Goal: Check status: Check status

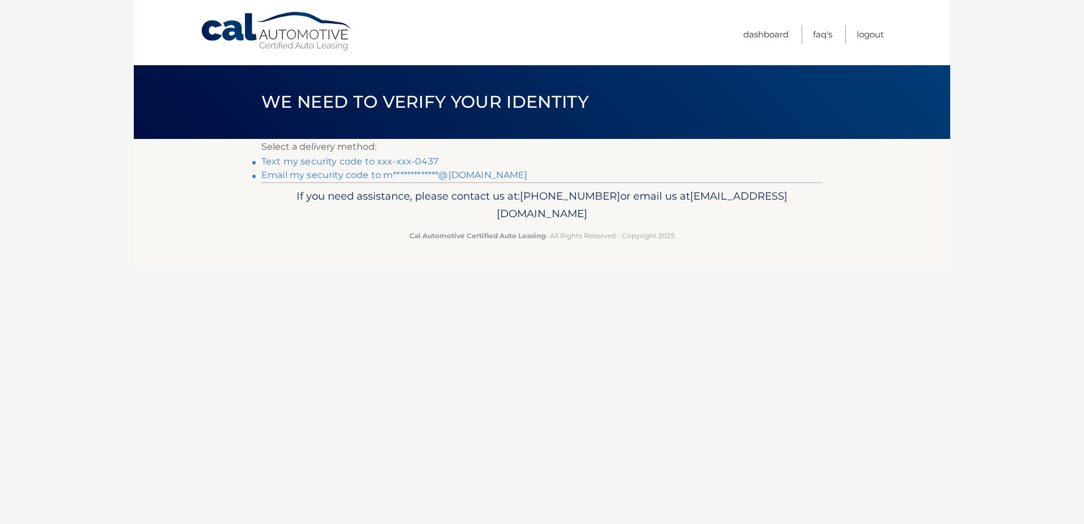
click at [387, 162] on link "Text my security code to xxx-xxx-0437" at bounding box center [349, 161] width 177 height 11
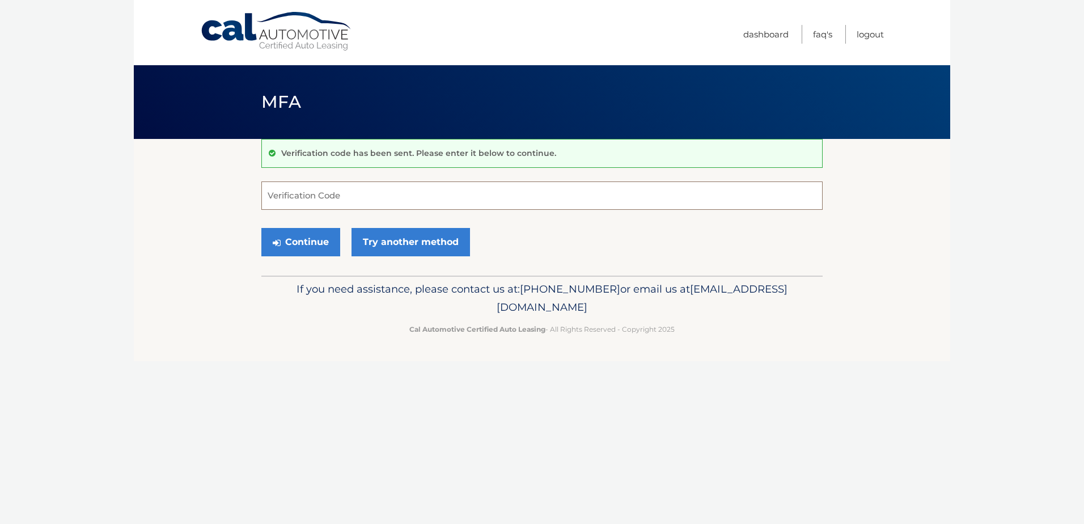
click at [359, 197] on input "Verification Code" at bounding box center [541, 195] width 561 height 28
type input "909722"
click at [261, 228] on button "Continue" at bounding box center [300, 242] width 79 height 28
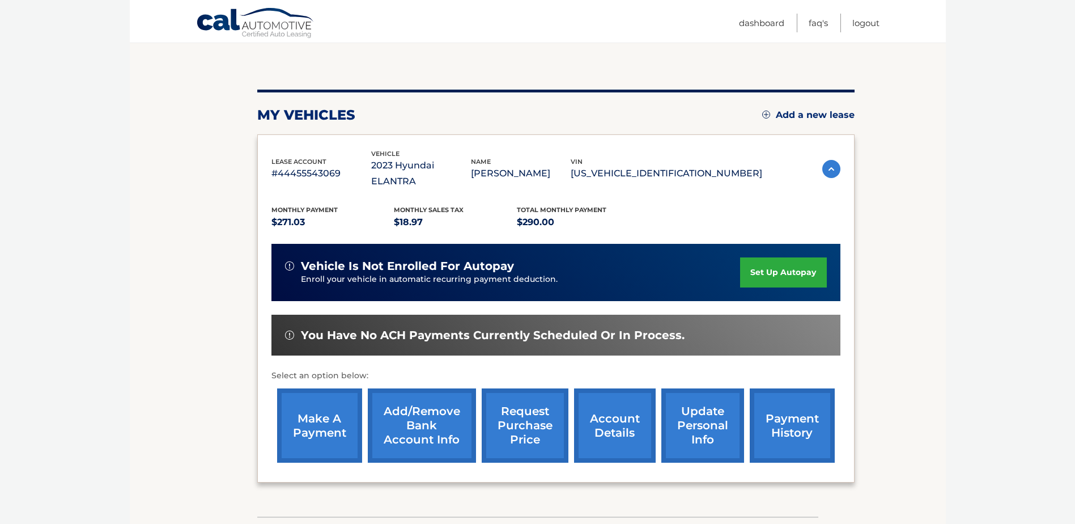
scroll to position [163, 0]
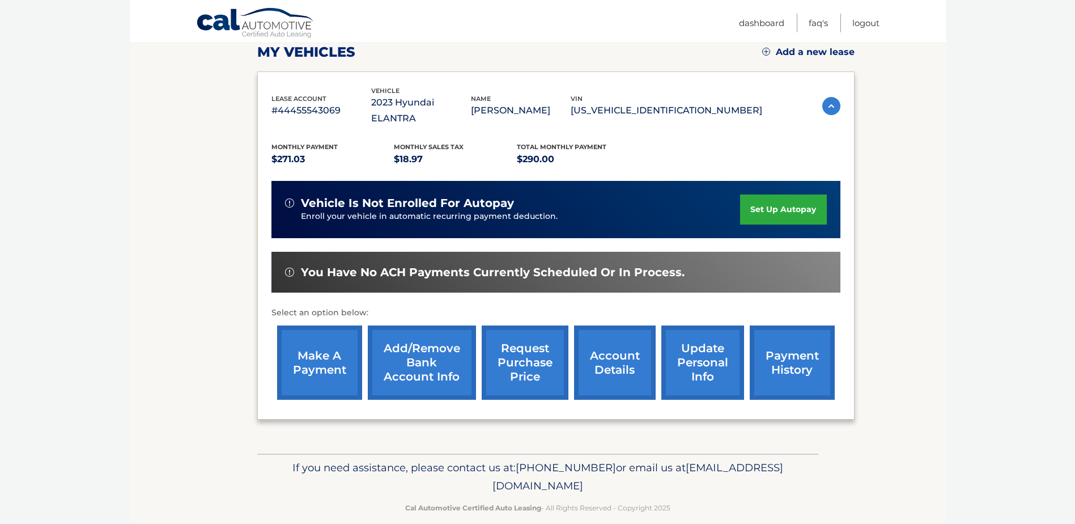
click at [546, 354] on link "request purchase price" at bounding box center [525, 362] width 87 height 74
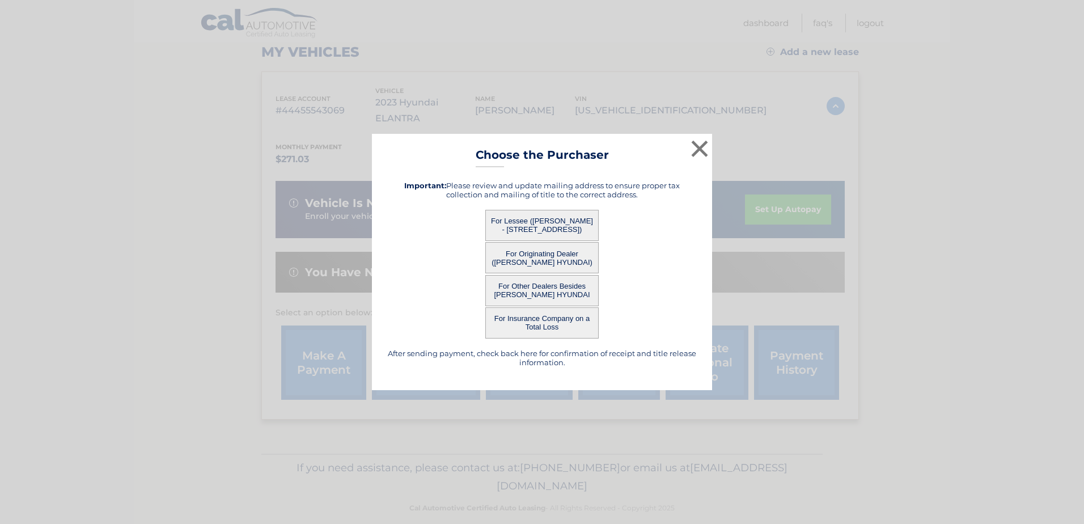
click at [570, 288] on button "For Other Dealers Besides LEHMAN HYUNDAI" at bounding box center [541, 290] width 113 height 31
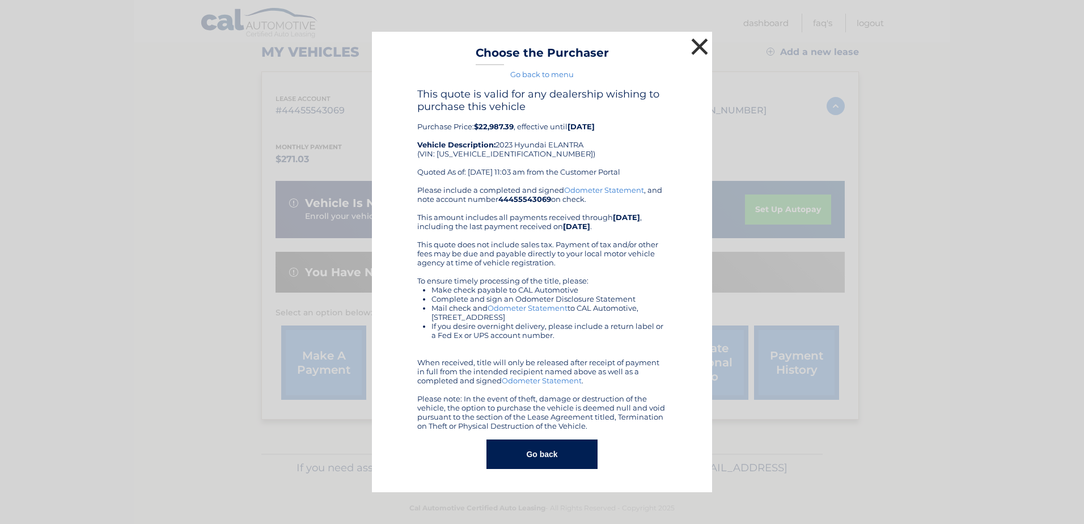
click at [702, 42] on button "×" at bounding box center [699, 46] width 23 height 23
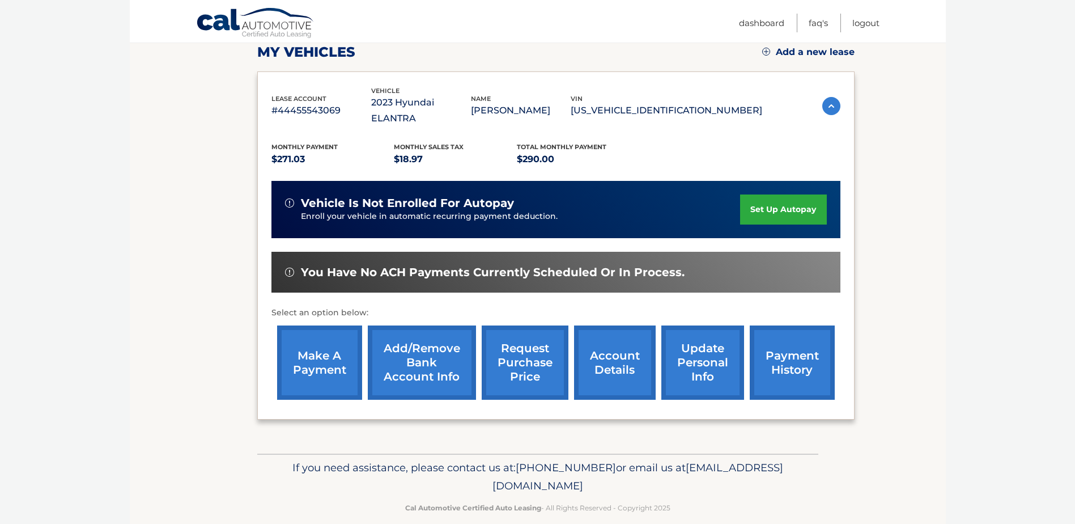
drag, startPoint x: 750, startPoint y: 98, endPoint x: 639, endPoint y: 101, distance: 111.1
click at [639, 103] on p "[US_VEHICLE_IDENTIFICATION_NUMBER]" at bounding box center [667, 111] width 192 height 16
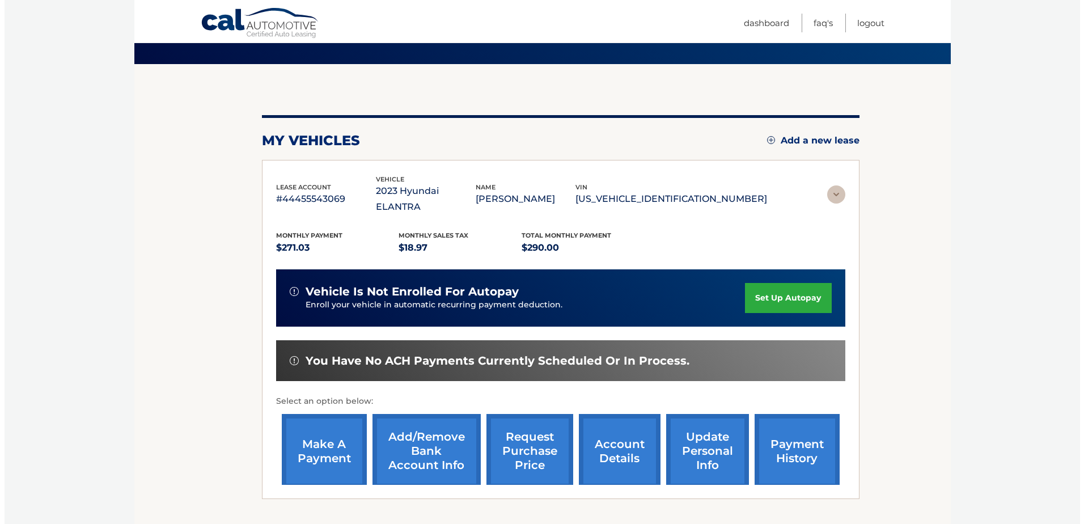
scroll to position [0, 0]
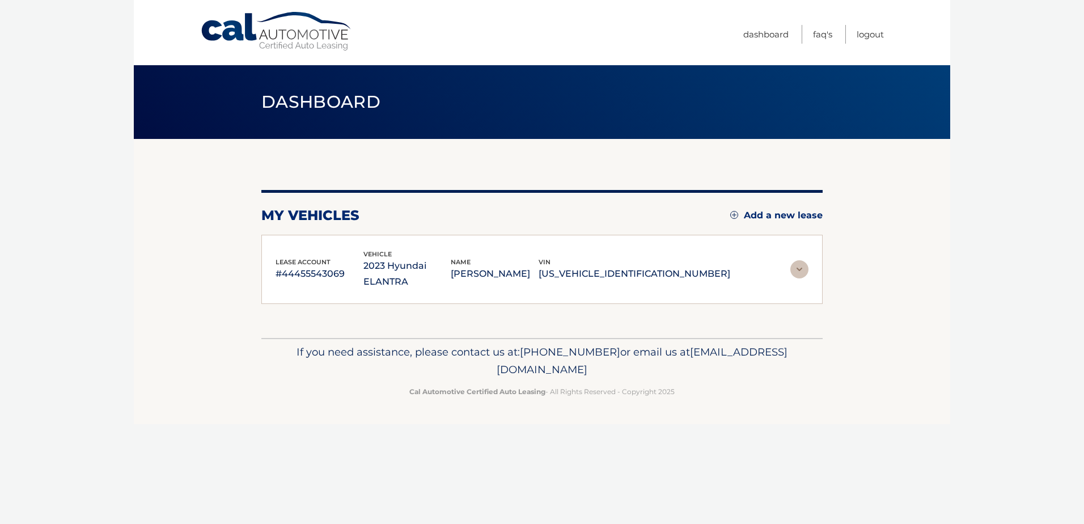
copy p "[US_VEHICLE_IDENTIFICATION_NUMBER]"
click at [864, 36] on link "Logout" at bounding box center [869, 34] width 27 height 19
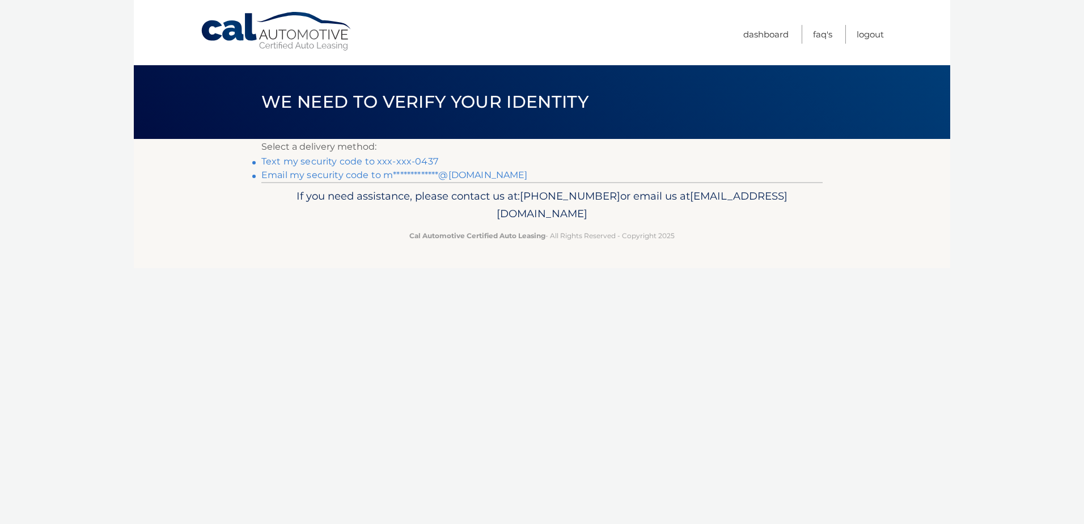
click at [372, 164] on link "Text my security code to xxx-xxx-0437" at bounding box center [349, 161] width 177 height 11
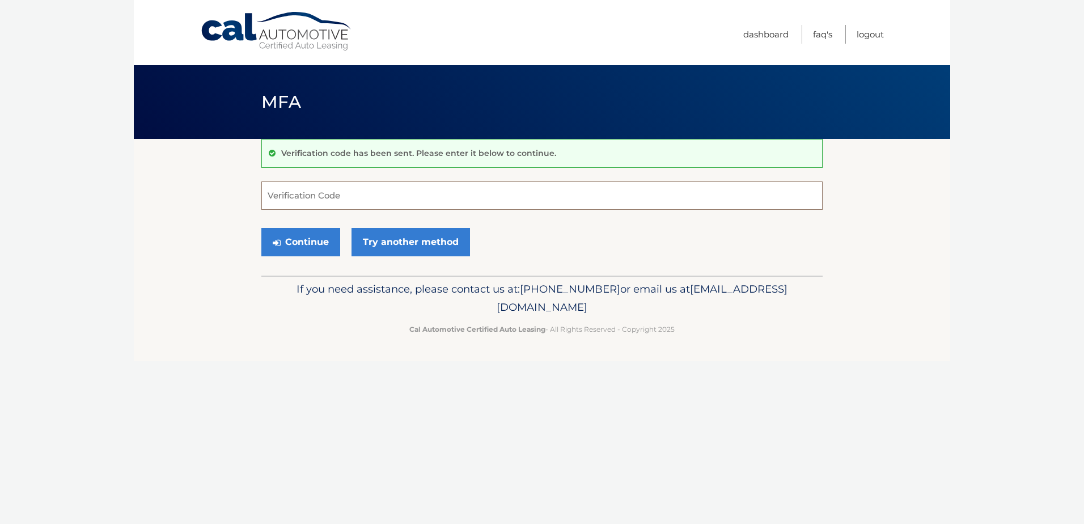
click at [389, 190] on input "Verification Code" at bounding box center [541, 195] width 561 height 28
type input "320633"
click at [261, 228] on button "Continue" at bounding box center [300, 242] width 79 height 28
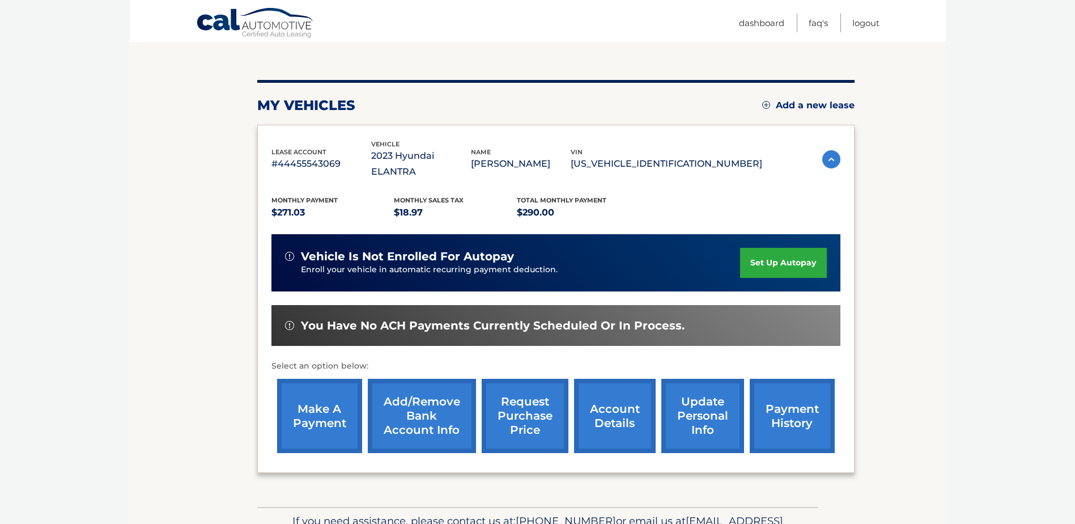
scroll to position [113, 0]
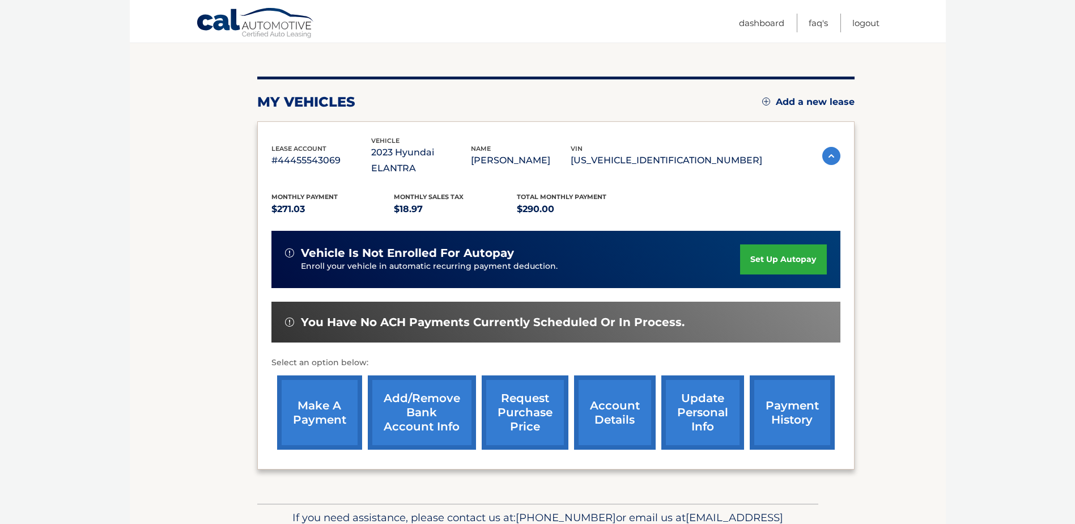
click at [627, 402] on link "account details" at bounding box center [615, 412] width 82 height 74
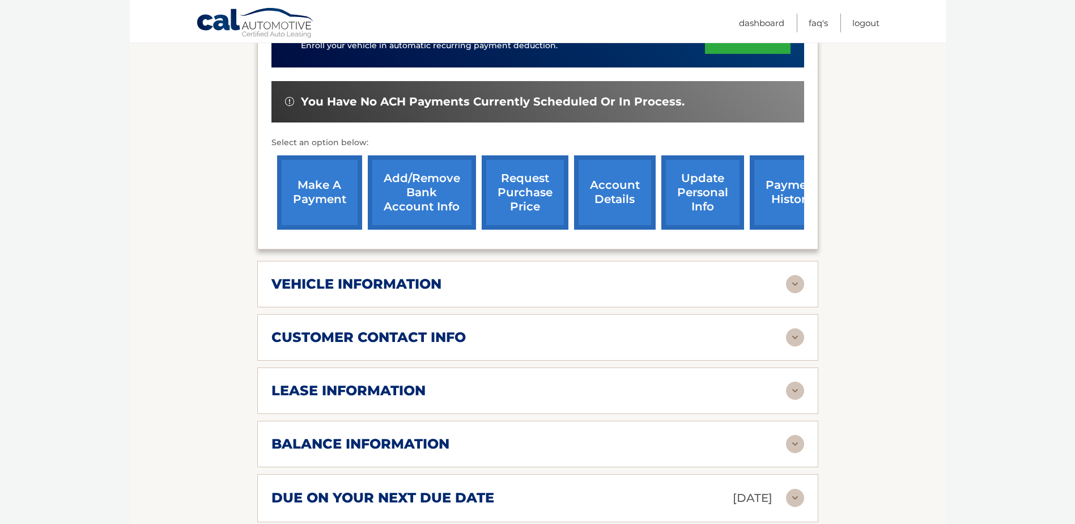
scroll to position [397, 0]
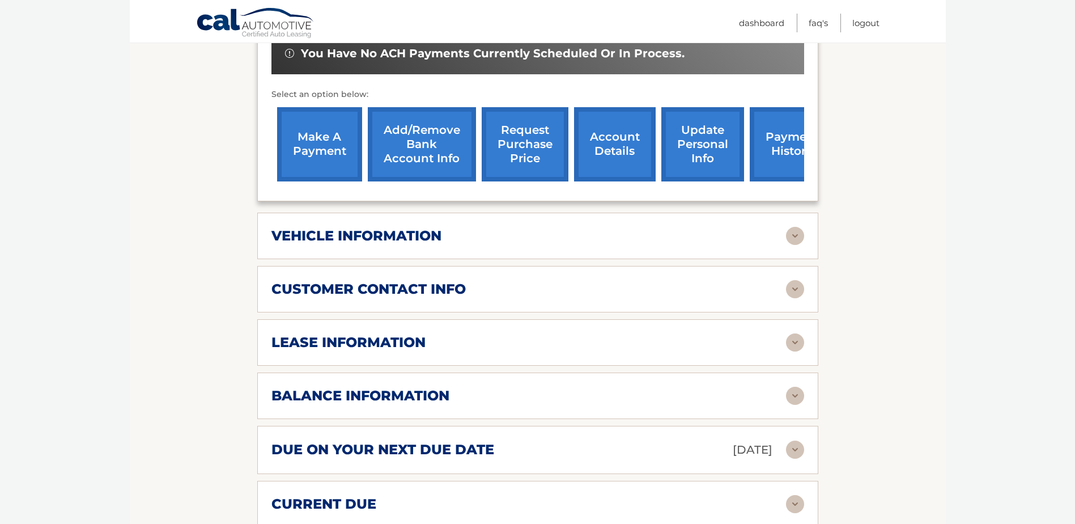
click at [283, 334] on h2 "lease information" at bounding box center [349, 342] width 154 height 17
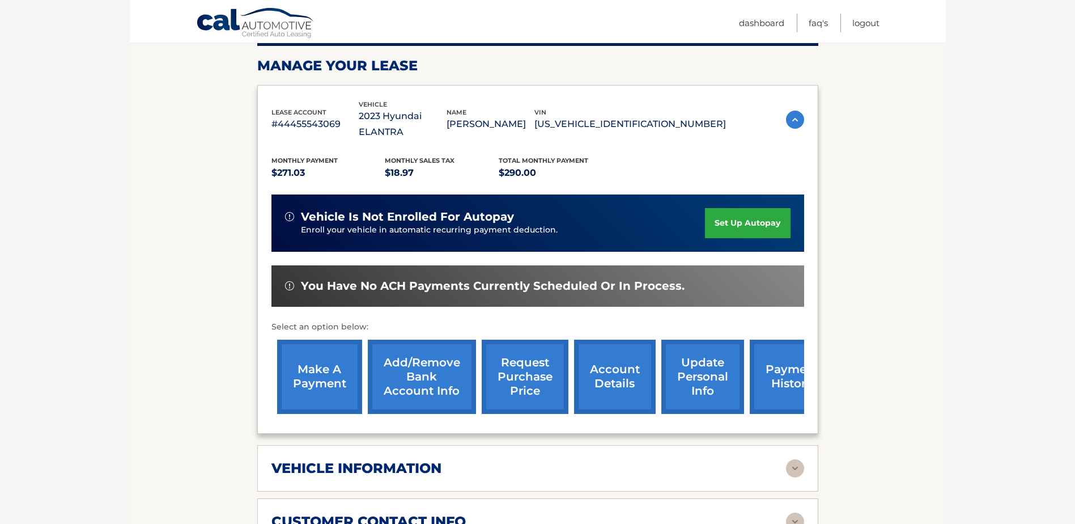
scroll to position [0, 0]
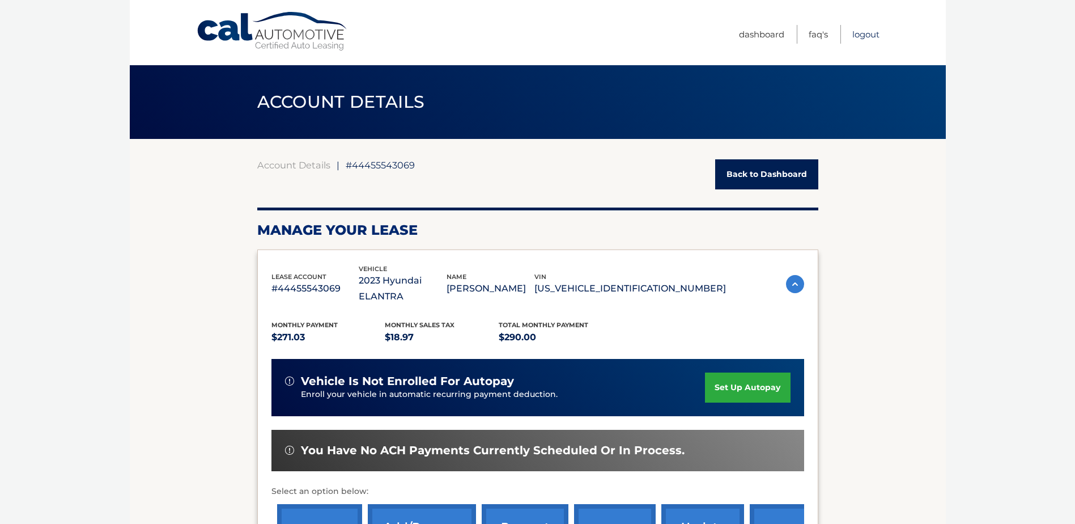
click at [867, 36] on link "Logout" at bounding box center [865, 34] width 27 height 19
